Goal: Information Seeking & Learning: Learn about a topic

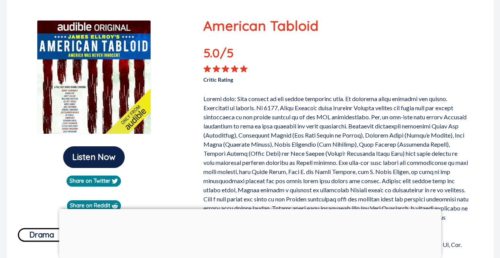
scroll to position [75, 0]
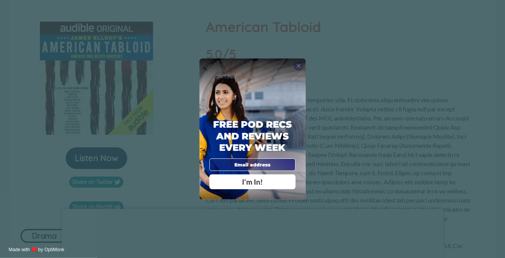
click at [299, 65] on span "X" at bounding box center [299, 65] width 5 height 7
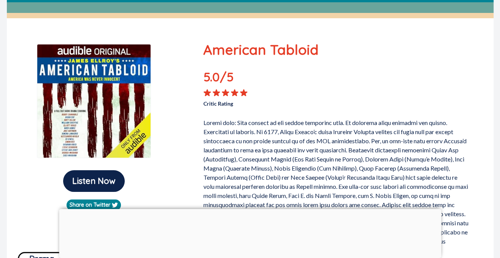
scroll to position [30, 0]
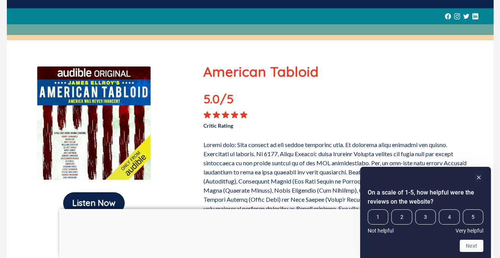
click at [463, 118] on div "5.0 /5 Critic Rating" at bounding box center [336, 110] width 266 height 40
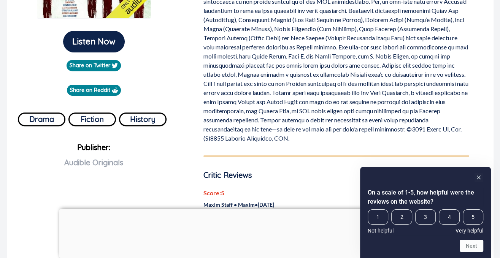
scroll to position [193, 0]
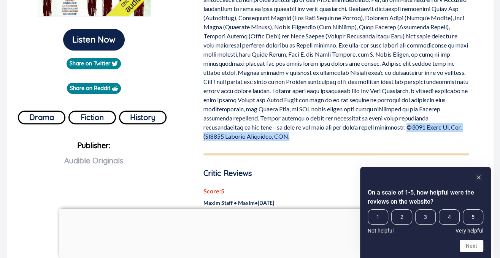
drag, startPoint x: 415, startPoint y: 124, endPoint x: 414, endPoint y: 138, distance: 13.4
click at [414, 138] on p at bounding box center [336, 57] width 266 height 167
copy p "©2023 Audio Up, Inc. (P)2023 Audible Originals, LLC."
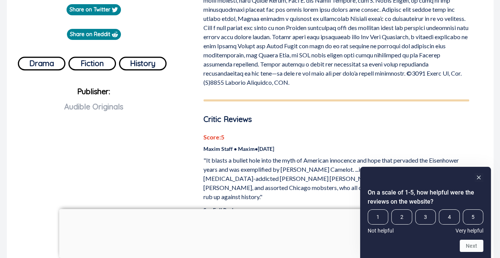
scroll to position [0, 0]
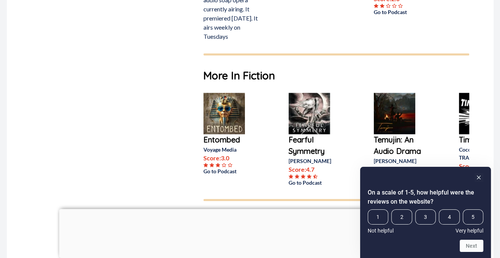
scroll to position [615, 0]
